Goal: Find specific page/section: Find specific page/section

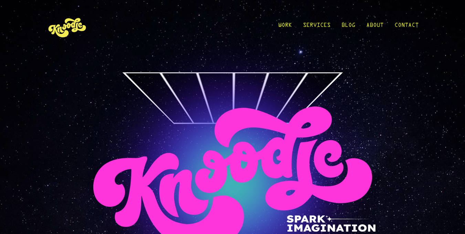
click at [231, 44] on div "Work Services Blog About Contact Work Services Blog About Contact" at bounding box center [232, 27] width 371 height 54
click at [375, 29] on link "About" at bounding box center [374, 27] width 17 height 32
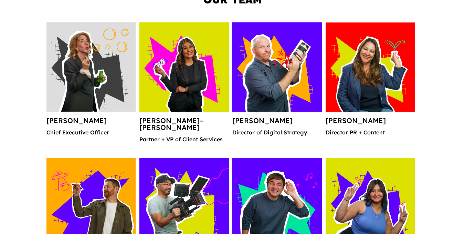
scroll to position [718, 0]
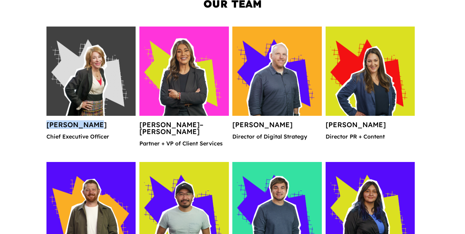
drag, startPoint x: 39, startPoint y: 127, endPoint x: 98, endPoint y: 124, distance: 59.5
click at [98, 124] on div "Our Team Rosaria Cain Chief Executive Officer Sandra Guadarrama–Baumunk Partner…" at bounding box center [232, 208] width 465 height 469
copy h4 "Rosaria Cain"
